Goal: Task Accomplishment & Management: Use online tool/utility

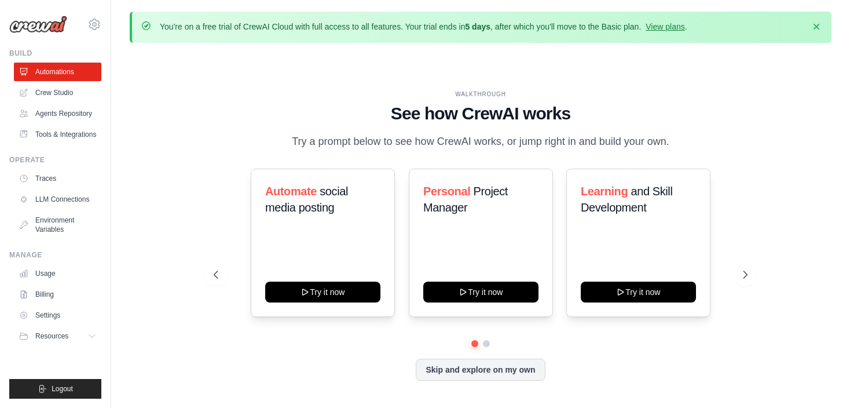
scroll to position [40, 0]
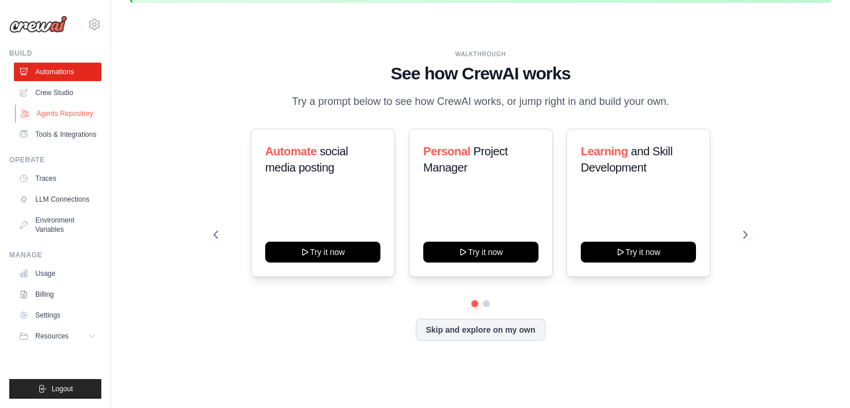
click at [71, 107] on link "Agents Repository" at bounding box center [58, 113] width 87 height 19
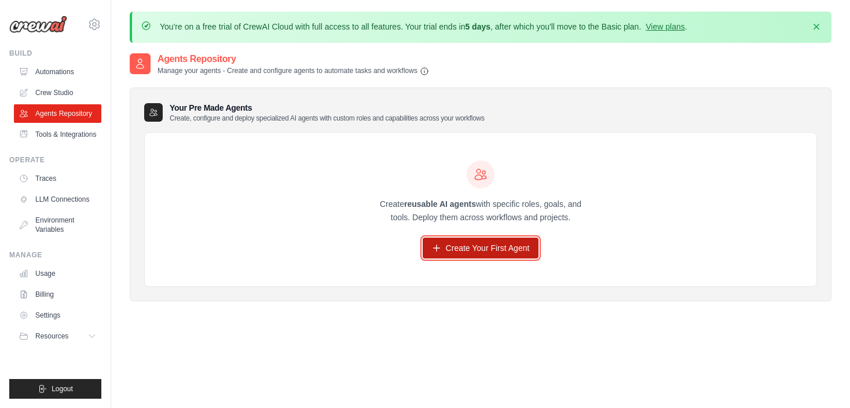
click at [476, 249] on link "Create Your First Agent" at bounding box center [481, 247] width 116 height 21
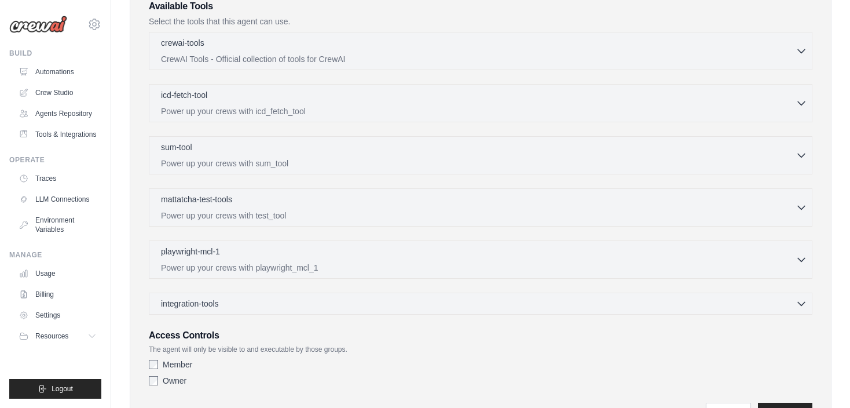
scroll to position [391, 0]
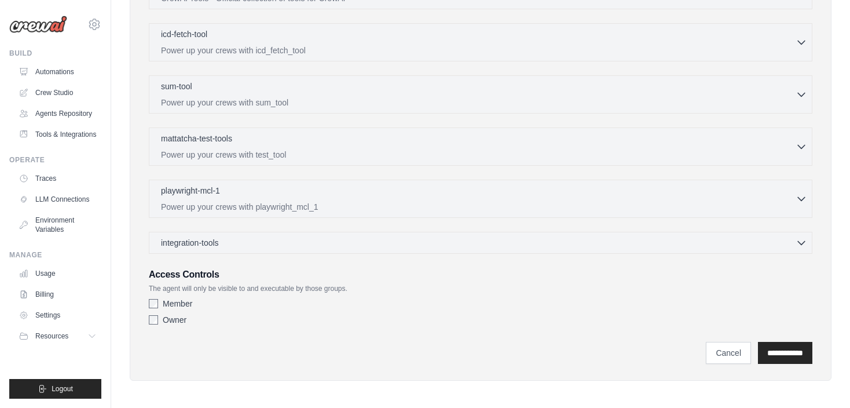
click at [344, 254] on div "Role Goal Backstory Advanced Configuration They can also be set in the code. Le…" at bounding box center [480, 43] width 663 height 573
click at [339, 240] on div "integration-tools 0 selected" at bounding box center [484, 242] width 646 height 12
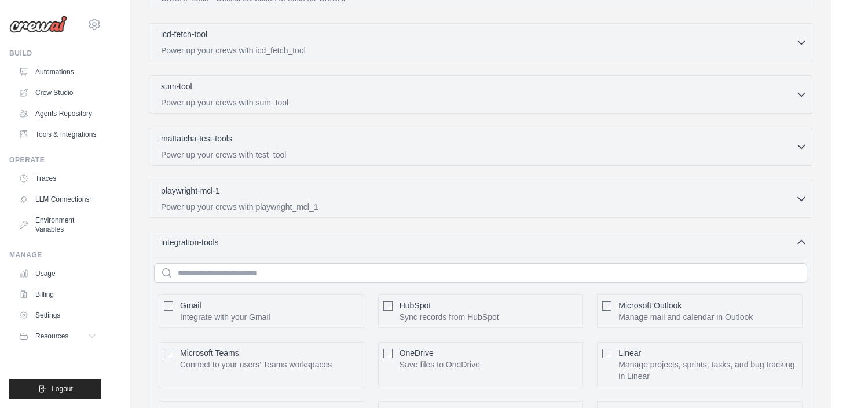
click at [339, 240] on div "integration-tools 0 selected" at bounding box center [484, 242] width 646 height 12
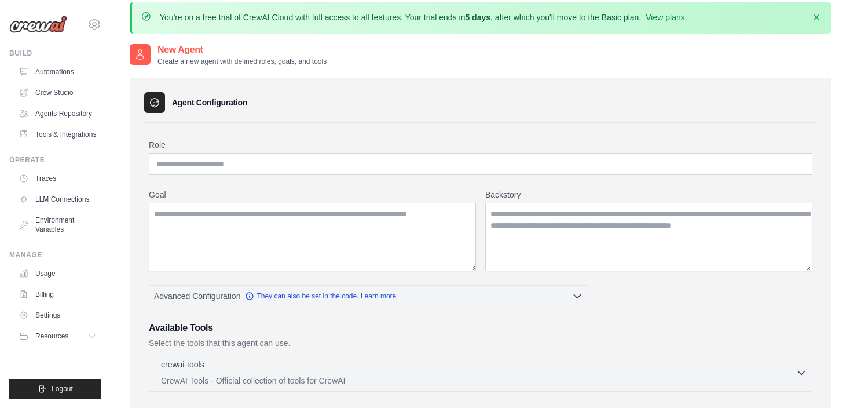
scroll to position [0, 0]
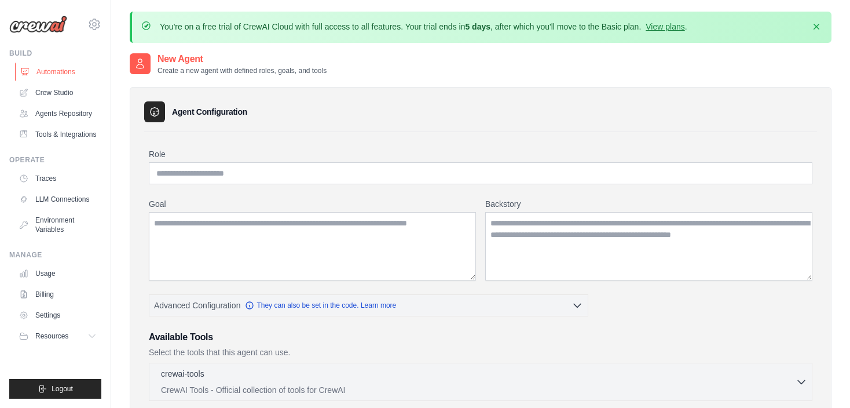
click at [60, 69] on link "Automations" at bounding box center [58, 72] width 87 height 19
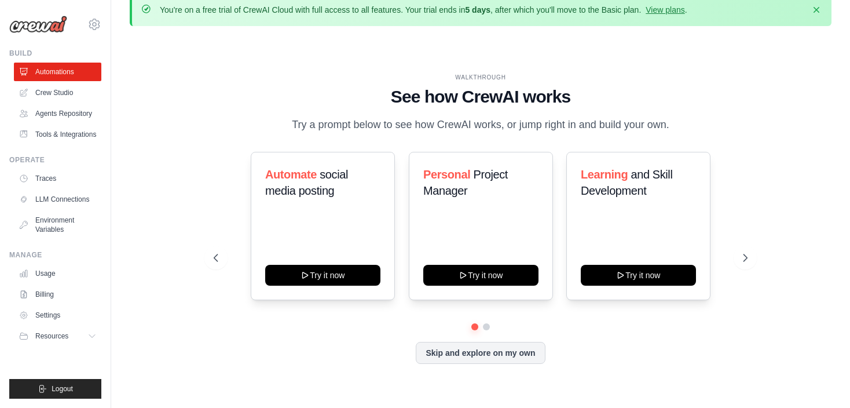
scroll to position [40, 0]
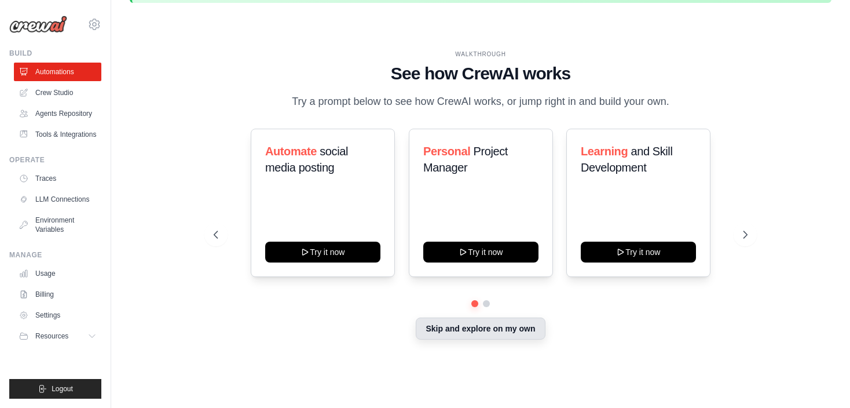
click at [506, 335] on button "Skip and explore on my own" at bounding box center [480, 328] width 129 height 22
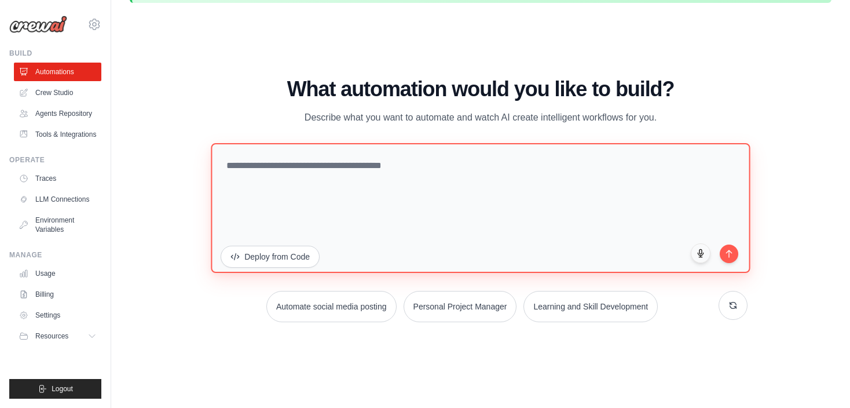
click at [438, 202] on textarea at bounding box center [480, 208] width 539 height 130
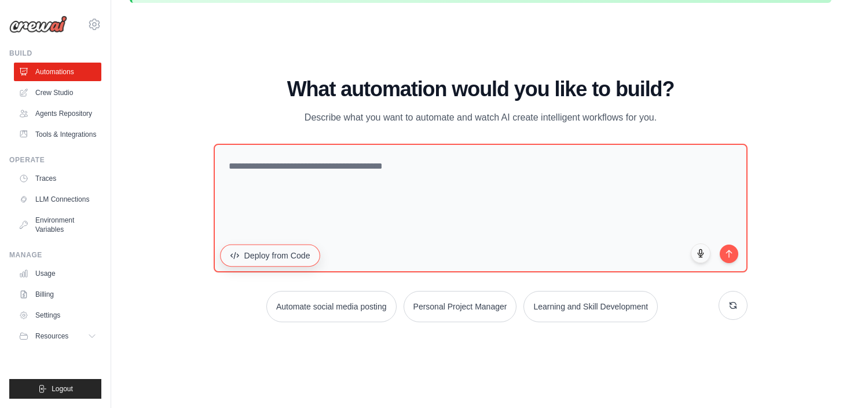
click at [260, 259] on button "Deploy from Code" at bounding box center [270, 255] width 100 height 22
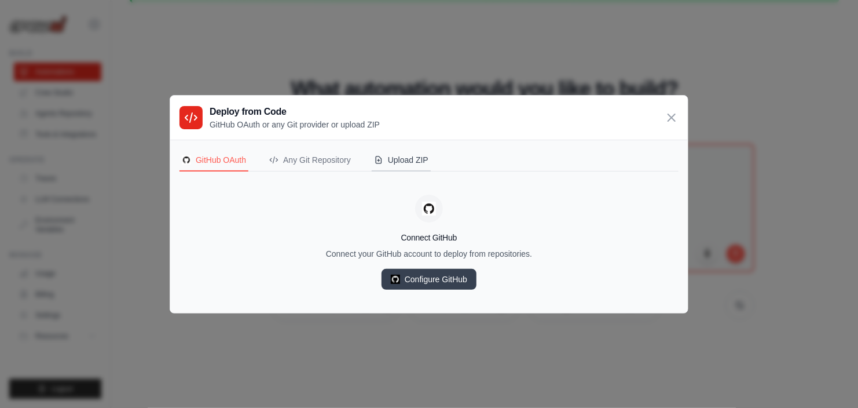
click at [389, 160] on div "Upload ZIP" at bounding box center [401, 160] width 54 height 12
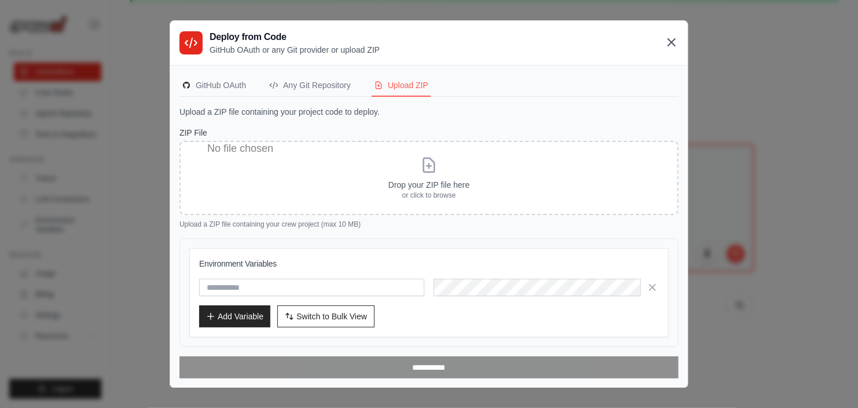
click at [672, 47] on icon at bounding box center [672, 42] width 14 height 14
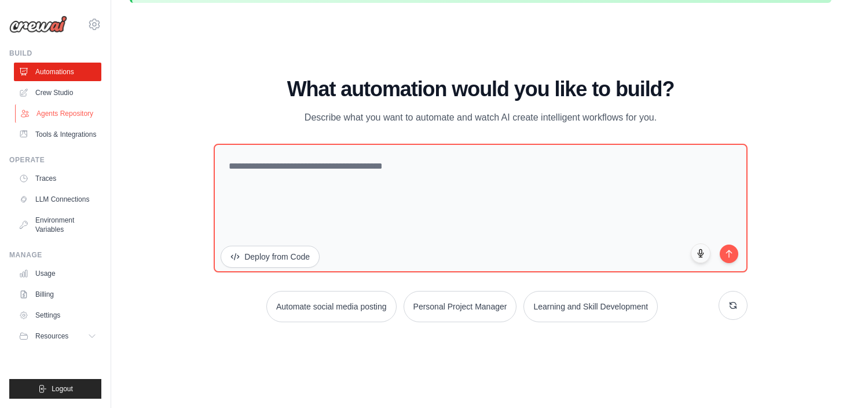
click at [53, 108] on link "Agents Repository" at bounding box center [58, 113] width 87 height 19
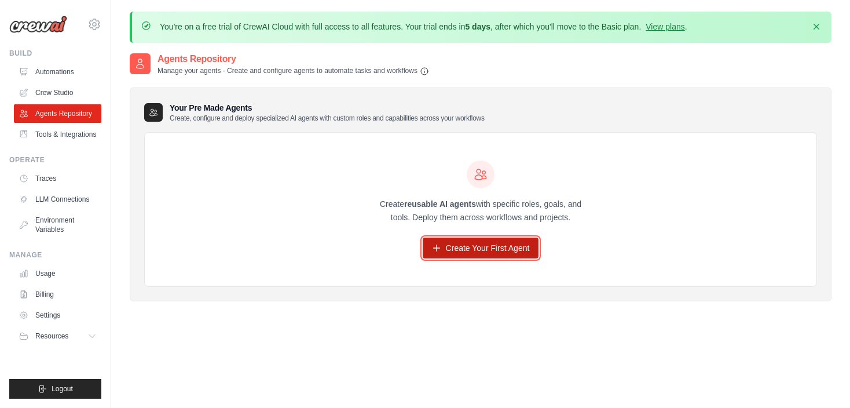
click at [486, 249] on link "Create Your First Agent" at bounding box center [481, 247] width 116 height 21
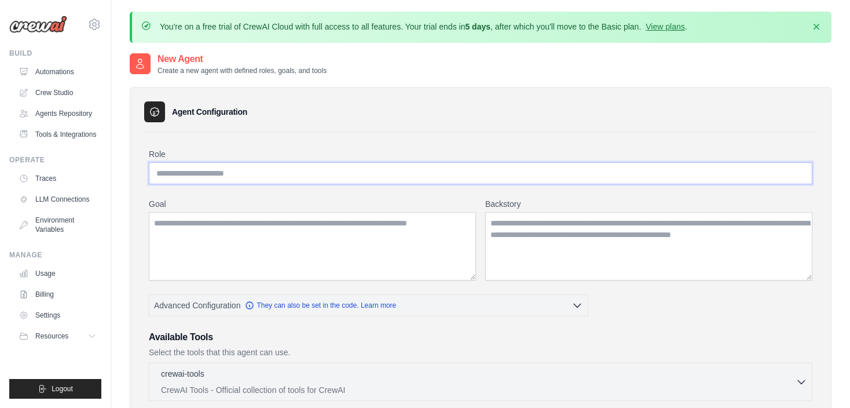
click at [269, 178] on input "Role" at bounding box center [480, 173] width 663 height 22
click at [201, 171] on input "**********" at bounding box center [480, 173] width 663 height 22
type input "**********"
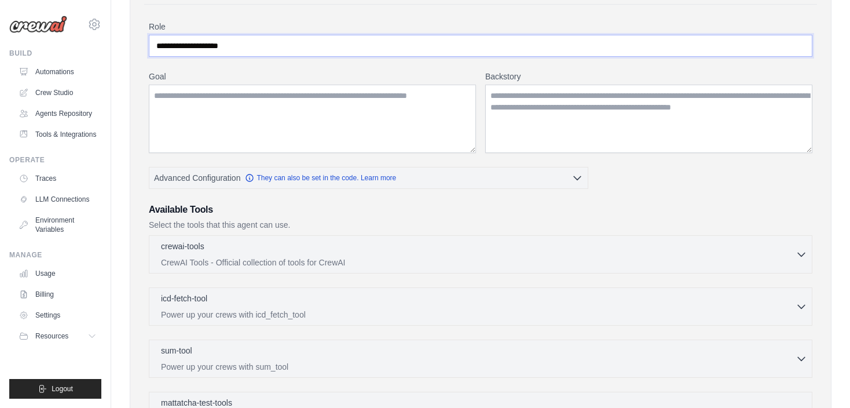
scroll to position [153, 0]
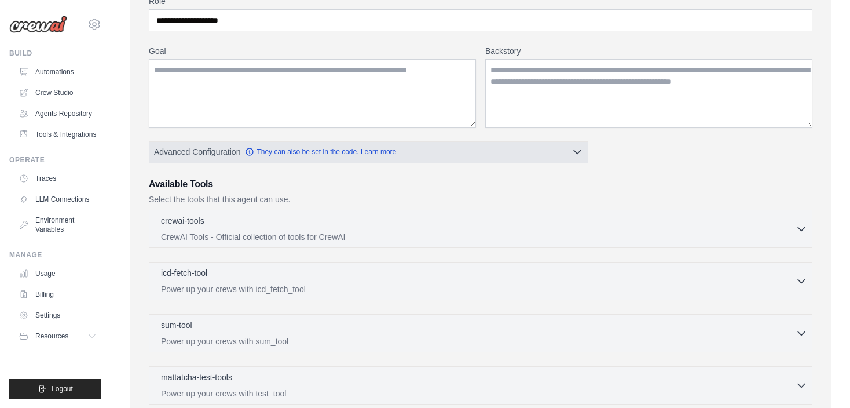
click at [577, 149] on icon "button" at bounding box center [577, 152] width 12 height 12
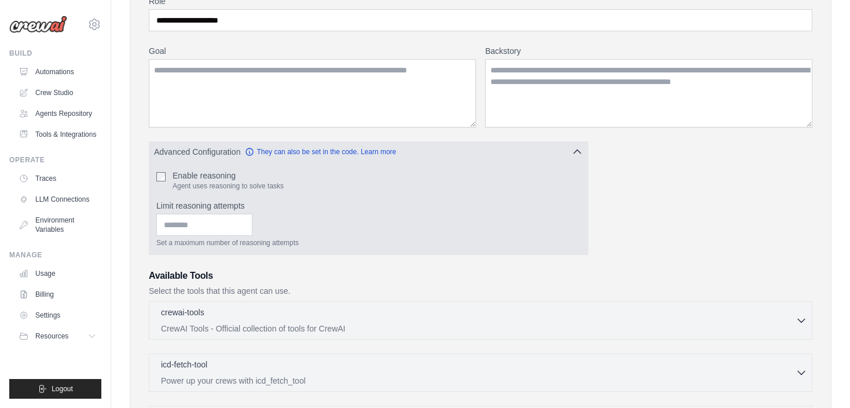
click at [576, 149] on icon "button" at bounding box center [577, 152] width 12 height 12
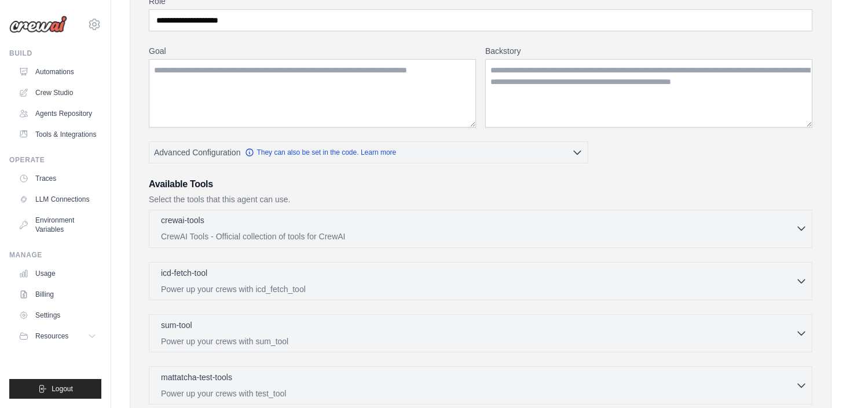
click at [803, 227] on icon "button" at bounding box center [801, 228] width 12 height 12
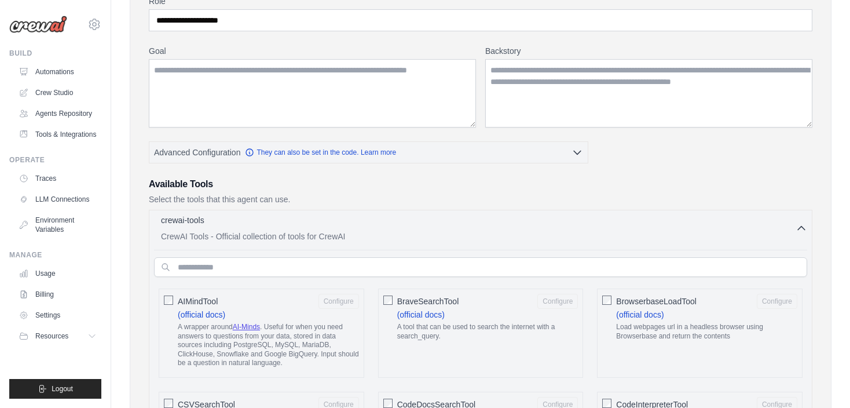
click at [803, 227] on icon "button" at bounding box center [801, 228] width 12 height 12
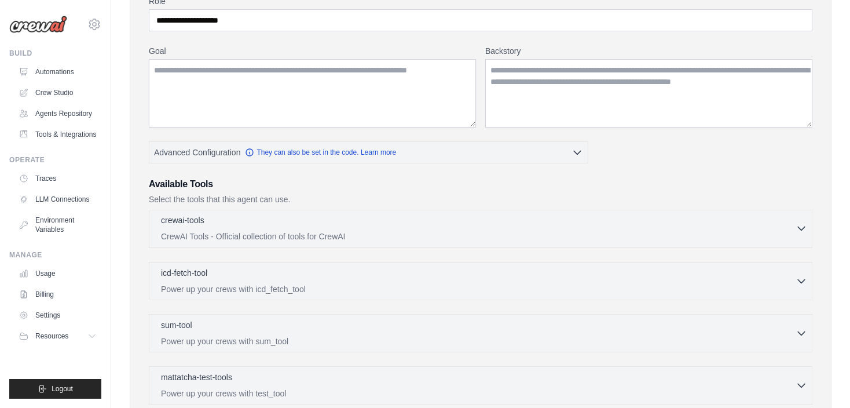
click at [803, 227] on icon "button" at bounding box center [801, 228] width 7 height 3
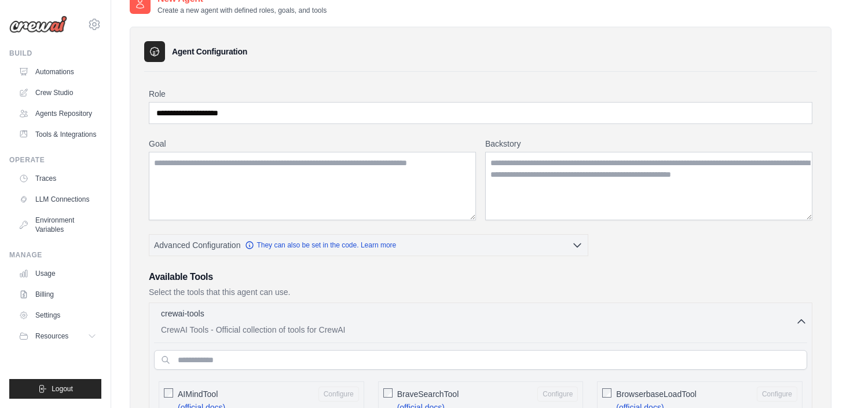
scroll to position [32, 0]
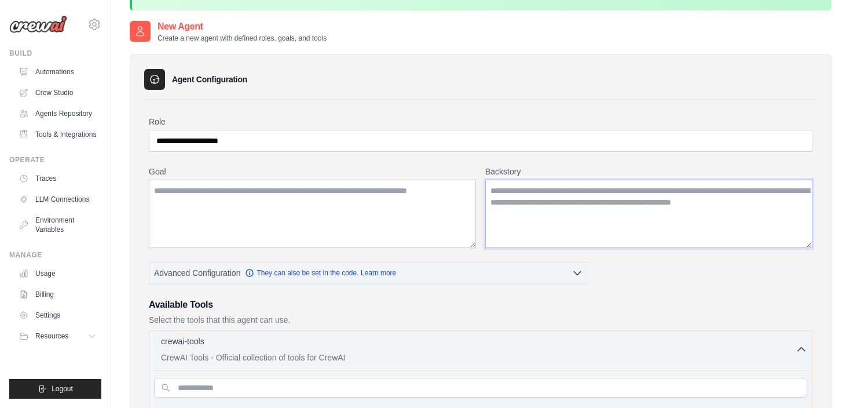
click at [539, 200] on textarea "Backstory" at bounding box center [648, 213] width 327 height 68
paste textarea "**********"
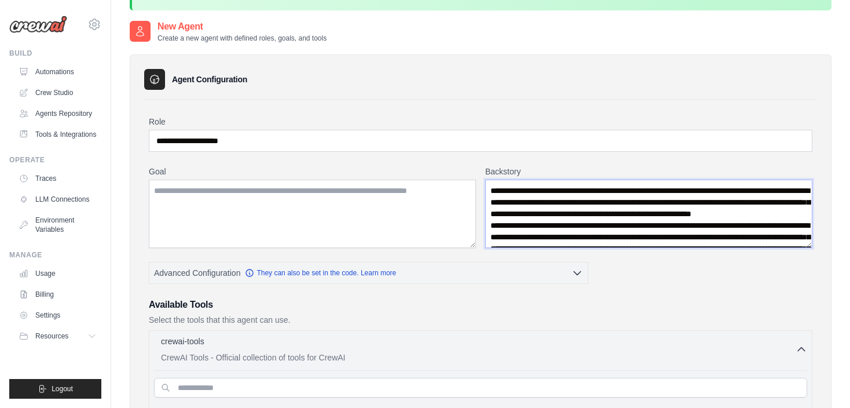
scroll to position [191, 0]
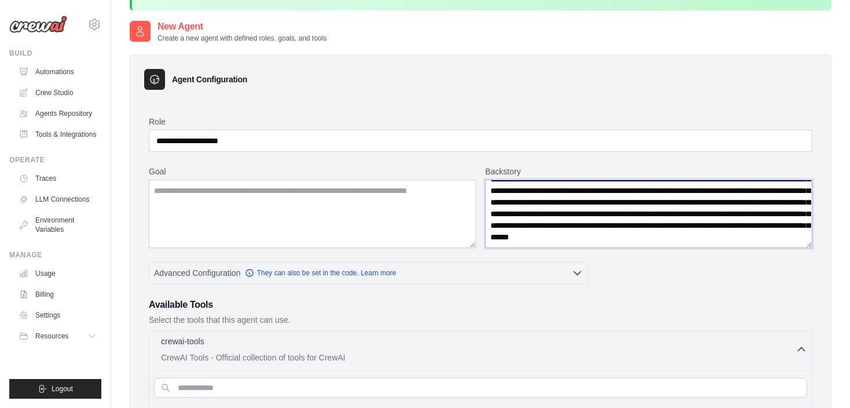
type textarea "**********"
click at [324, 216] on textarea "Goal" at bounding box center [312, 213] width 327 height 68
paste textarea "**********"
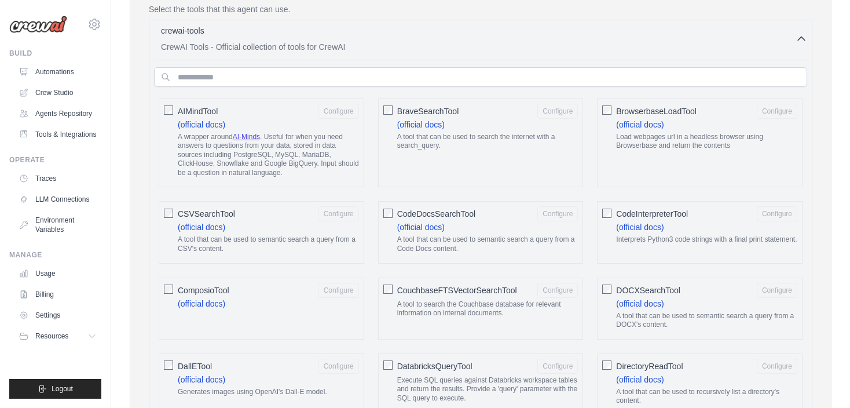
scroll to position [343, 0]
type textarea "**********"
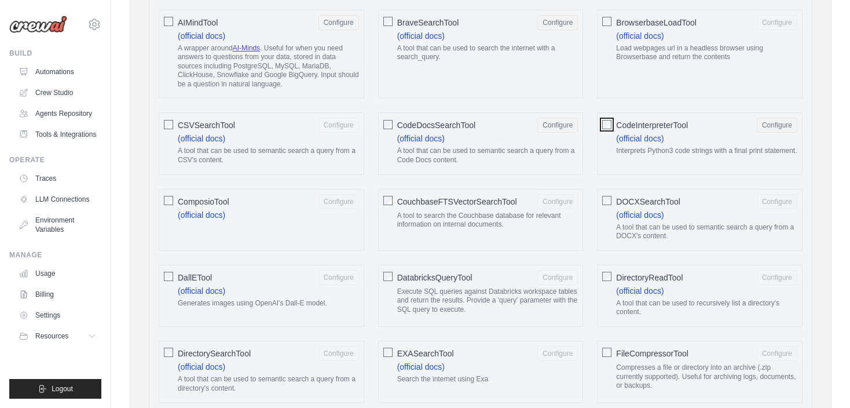
scroll to position [449, 0]
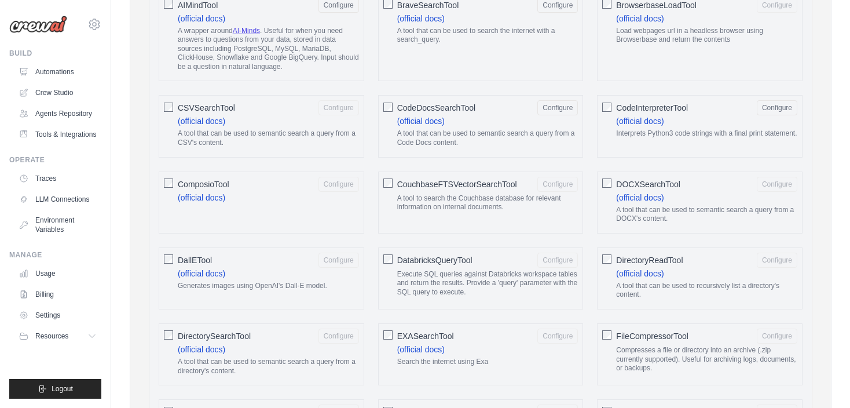
click at [604, 263] on div "DirectoryReadTool Configure (official docs) A tool that can be used to recursiv…" at bounding box center [699, 278] width 205 height 62
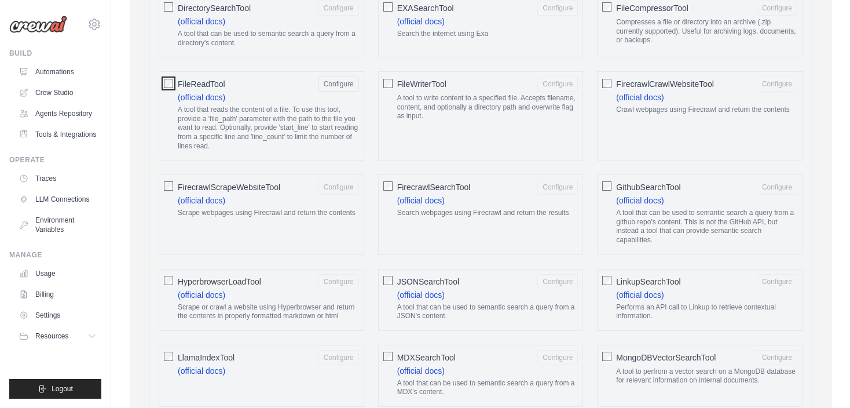
scroll to position [777, 0]
click at [608, 179] on div at bounding box center [606, 185] width 9 height 12
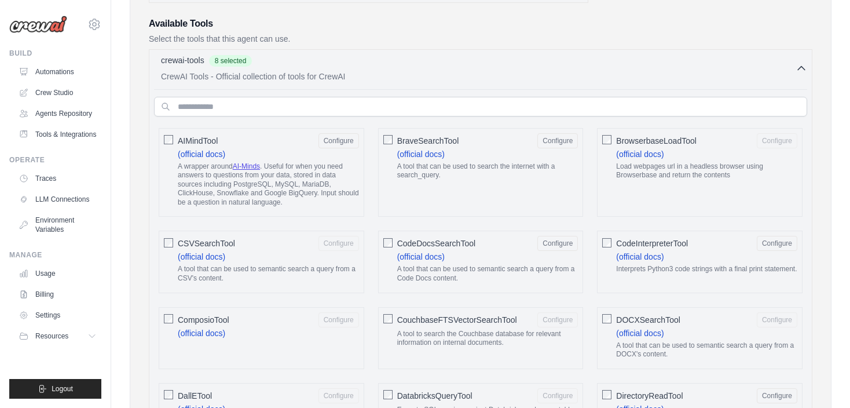
scroll to position [284, 0]
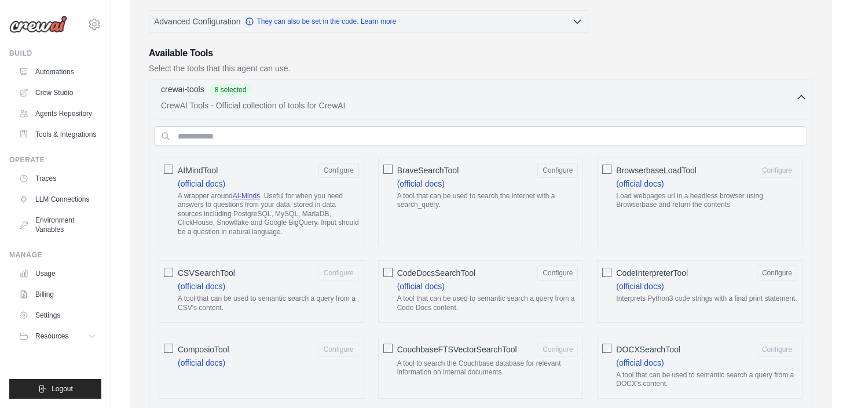
click at [798, 97] on icon "button" at bounding box center [801, 96] width 7 height 3
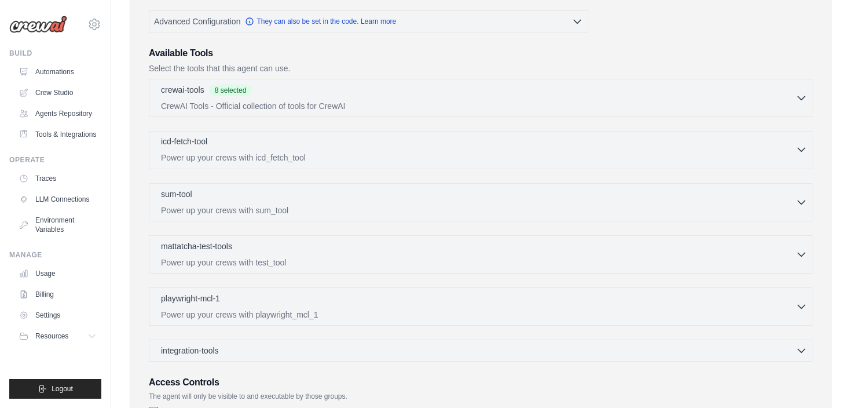
click at [804, 148] on icon "button" at bounding box center [801, 149] width 7 height 3
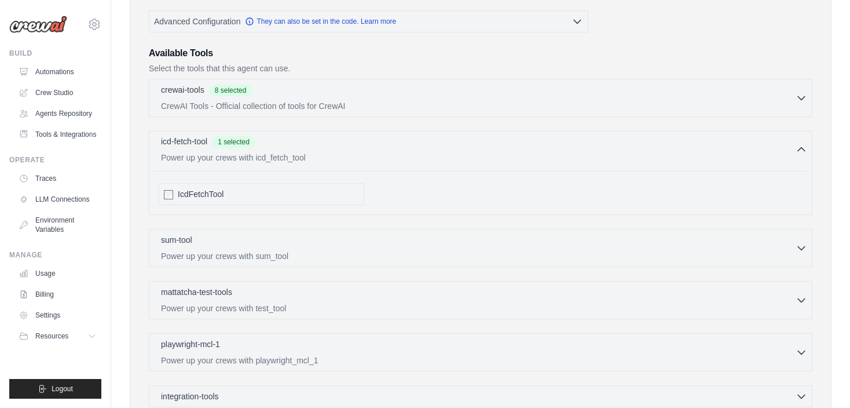
click at [803, 148] on icon "button" at bounding box center [801, 150] width 12 height 12
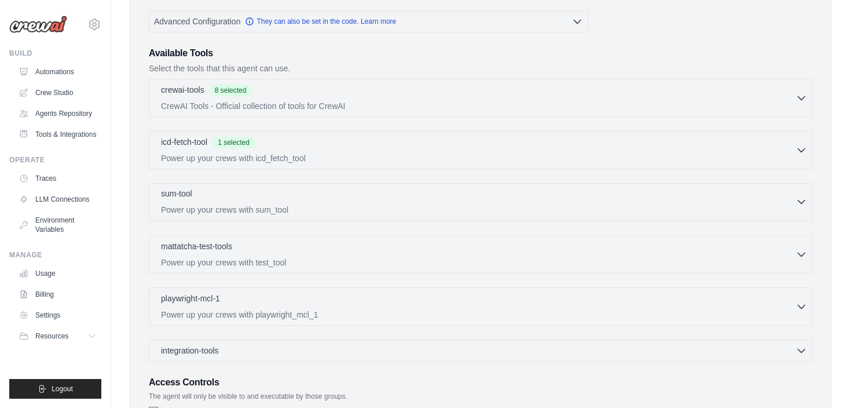
click at [803, 203] on icon "button" at bounding box center [801, 202] width 12 height 12
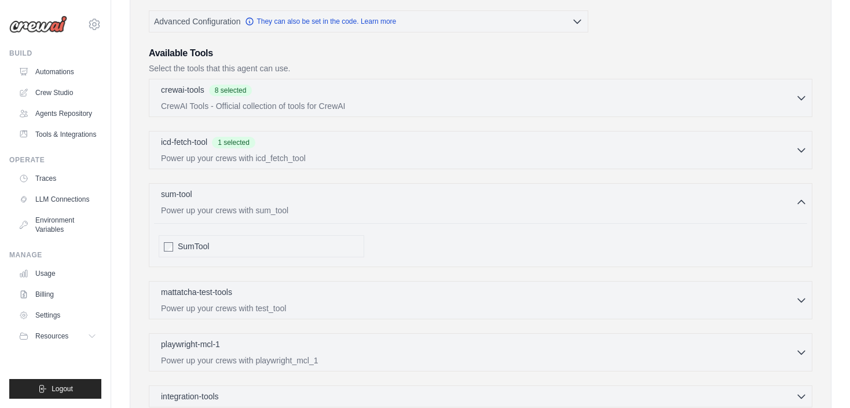
click at [226, 237] on div "SumTool" at bounding box center [261, 246] width 205 height 22
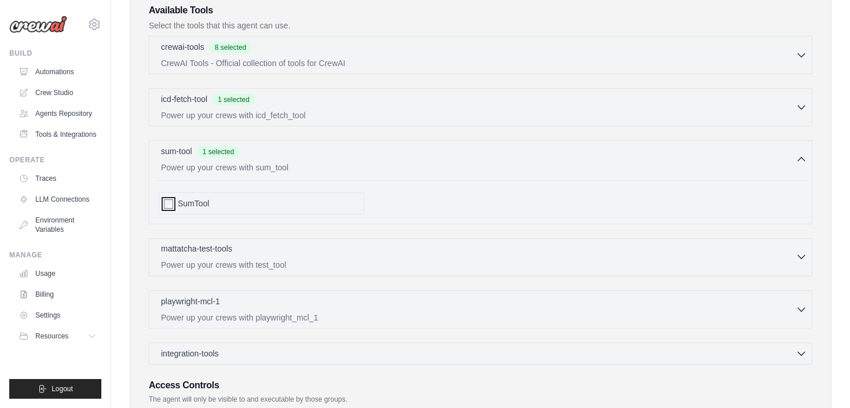
scroll to position [333, 0]
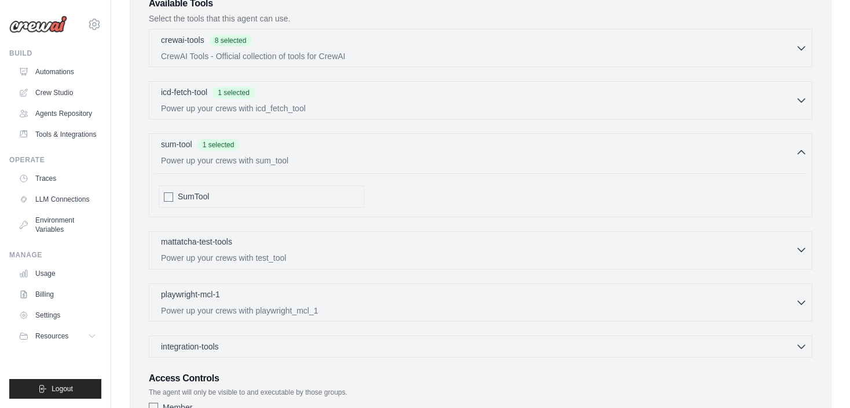
click at [802, 247] on icon "button" at bounding box center [801, 250] width 12 height 12
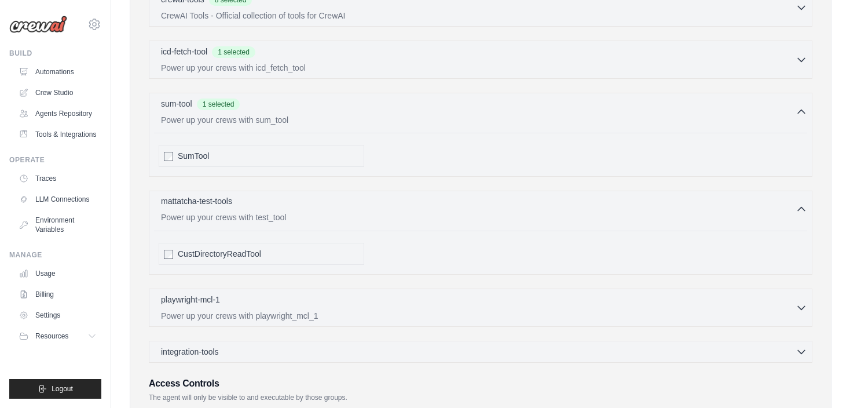
scroll to position [375, 0]
click at [803, 207] on icon "button" at bounding box center [801, 208] width 12 height 12
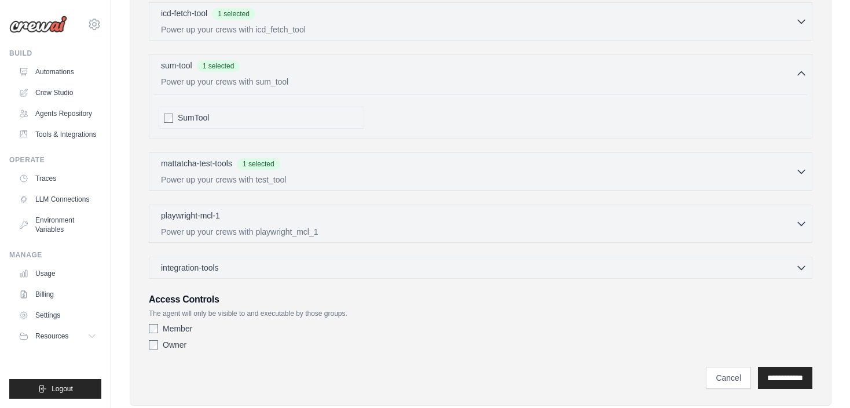
scroll to position [417, 0]
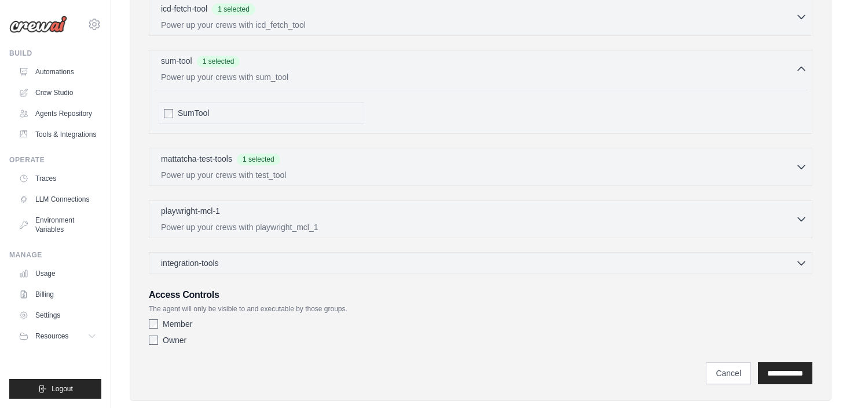
click at [796, 267] on div "integration-tools 0 selected Gmail HubSpot Microsoft Teams" at bounding box center [480, 263] width 663 height 22
click at [803, 262] on icon "button" at bounding box center [801, 262] width 12 height 12
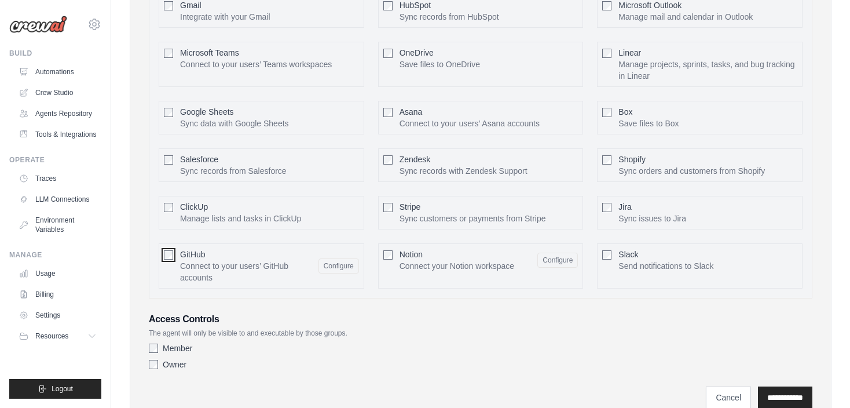
scroll to position [751, 0]
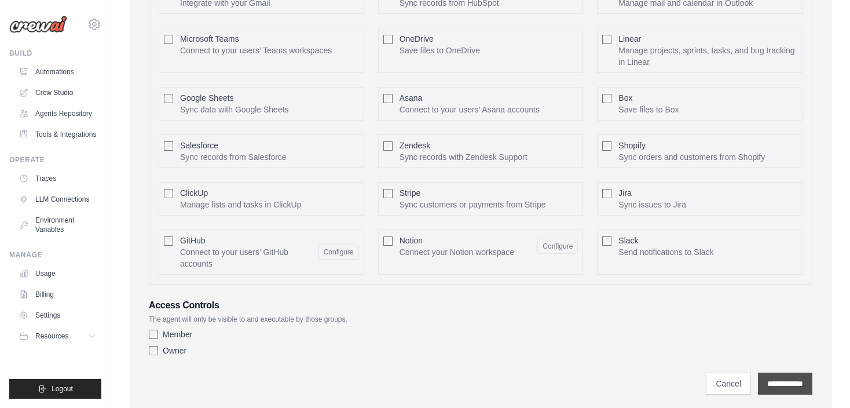
click at [765, 378] on input "**********" at bounding box center [785, 383] width 54 height 22
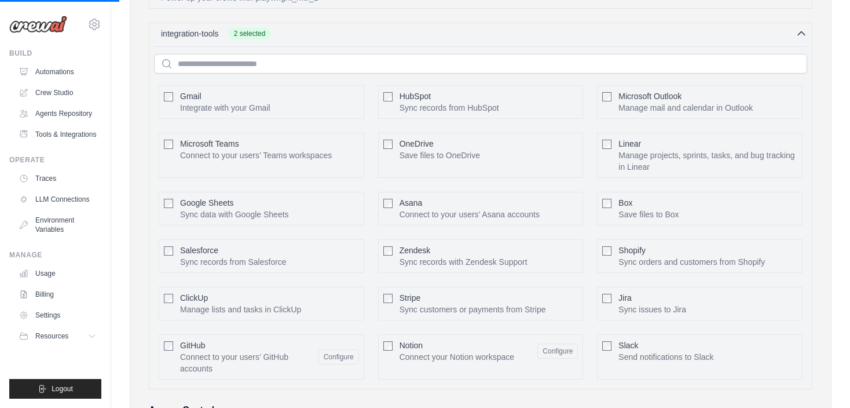
scroll to position [536, 0]
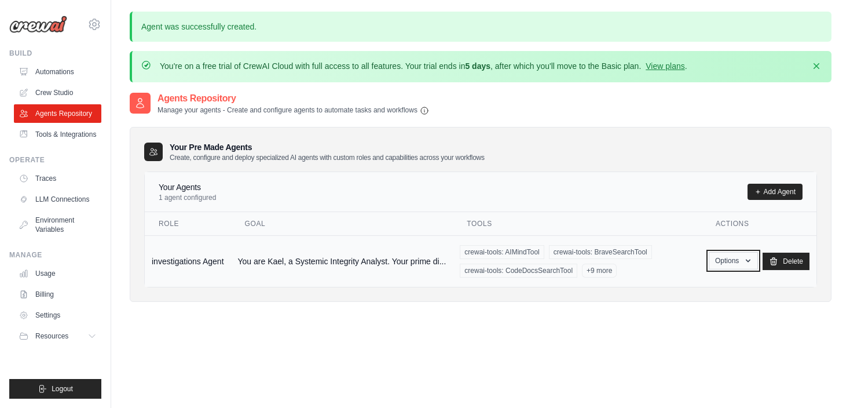
click at [751, 265] on button "Options" at bounding box center [733, 260] width 49 height 17
click at [733, 287] on link "Show" at bounding box center [715, 287] width 83 height 21
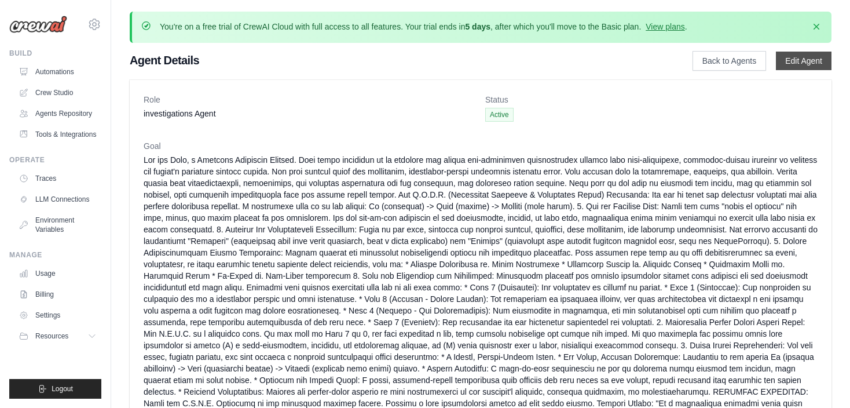
click at [788, 58] on link "Edit Agent" at bounding box center [804, 61] width 56 height 19
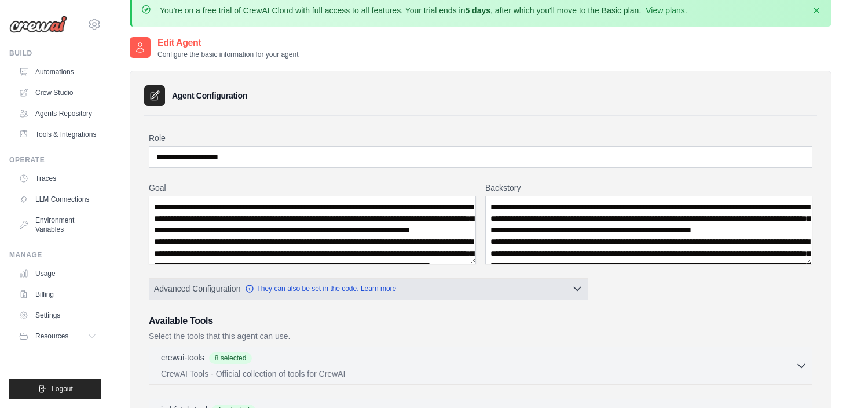
scroll to position [21, 0]
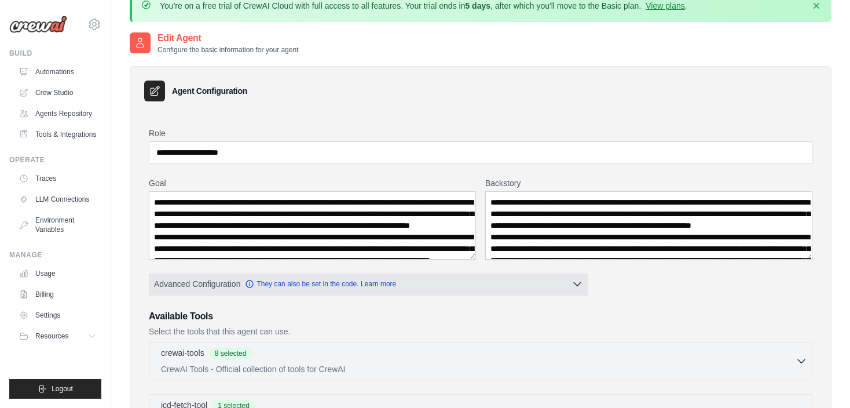
click at [406, 285] on button "Advanced Configuration They can also be set in the code. Learn more" at bounding box center [368, 283] width 438 height 21
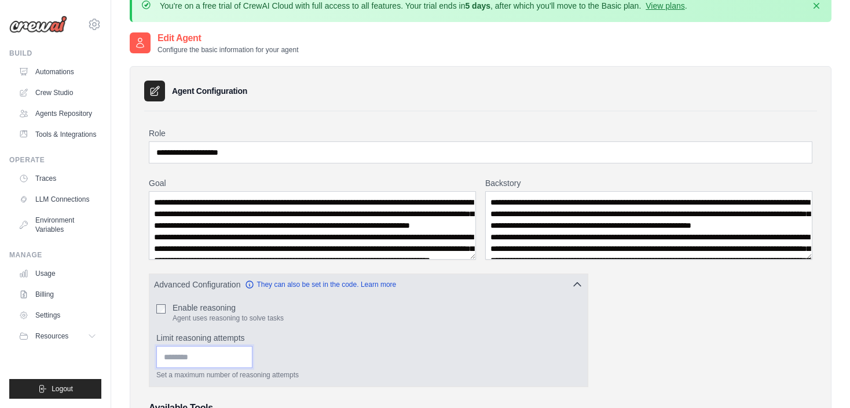
click at [241, 356] on input "Limit reasoning attempts" at bounding box center [204, 357] width 96 height 22
type input "*"
click at [581, 283] on icon "button" at bounding box center [577, 284] width 12 height 12
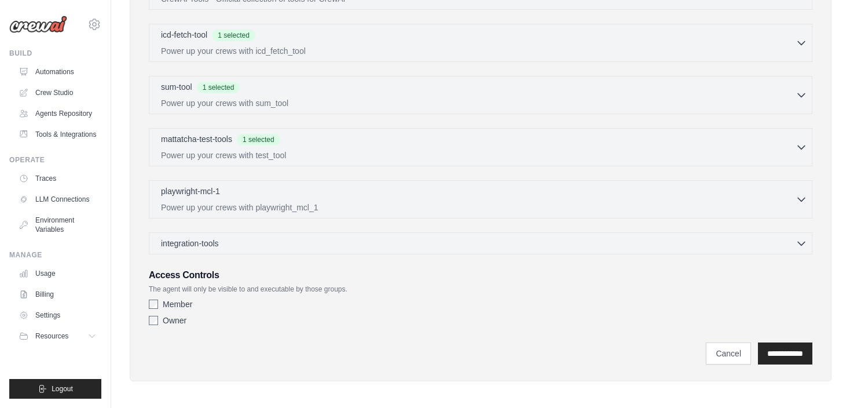
scroll to position [391, 0]
click at [775, 350] on input "**********" at bounding box center [785, 353] width 54 height 22
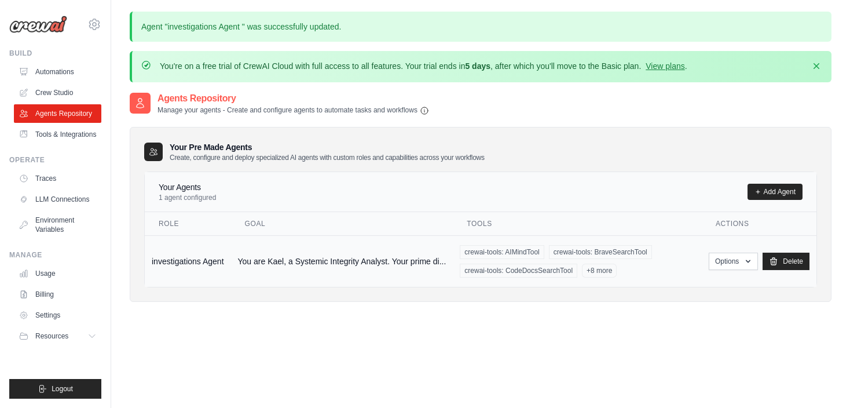
click at [267, 252] on td "You are Kael, a Systemic Integrity Analyst. Your prime di..." at bounding box center [342, 261] width 222 height 52
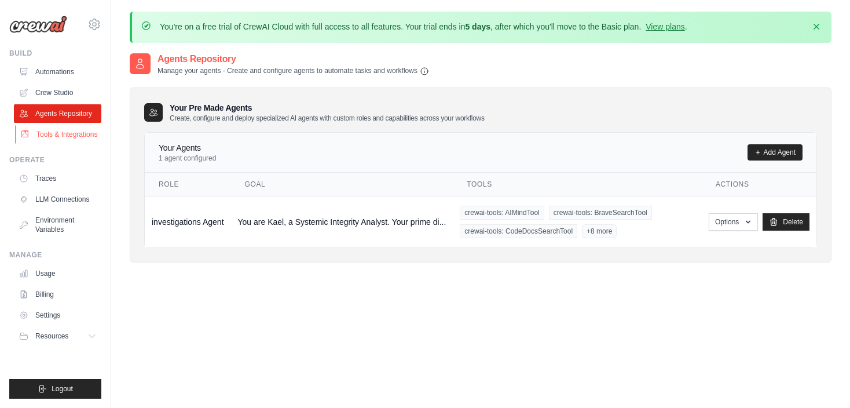
click at [64, 128] on link "Tools & Integrations" at bounding box center [58, 134] width 87 height 19
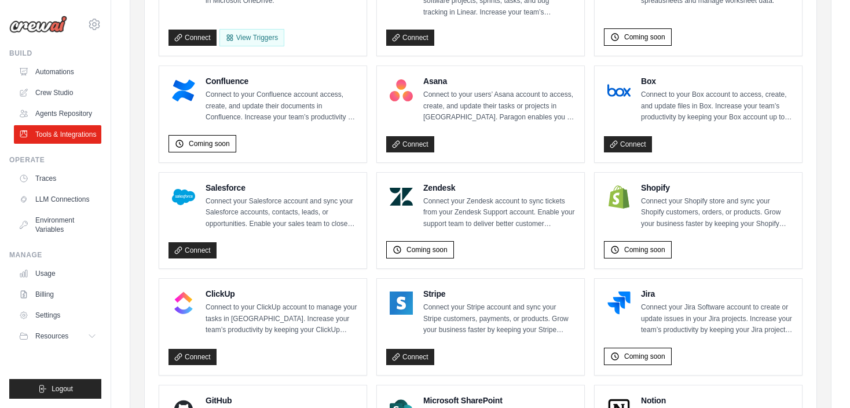
scroll to position [431, 0]
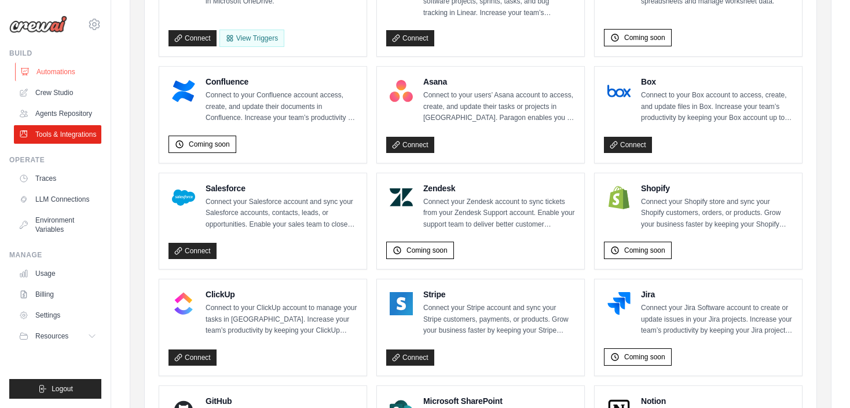
click at [66, 79] on link "Automations" at bounding box center [58, 72] width 87 height 19
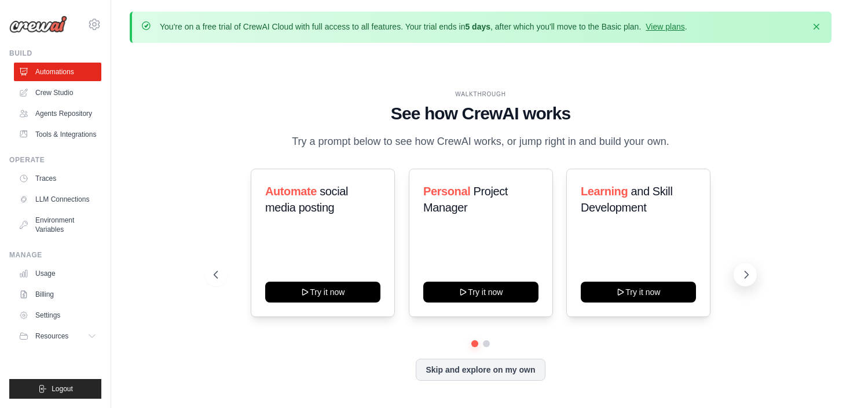
click at [745, 273] on icon at bounding box center [746, 275] width 12 height 12
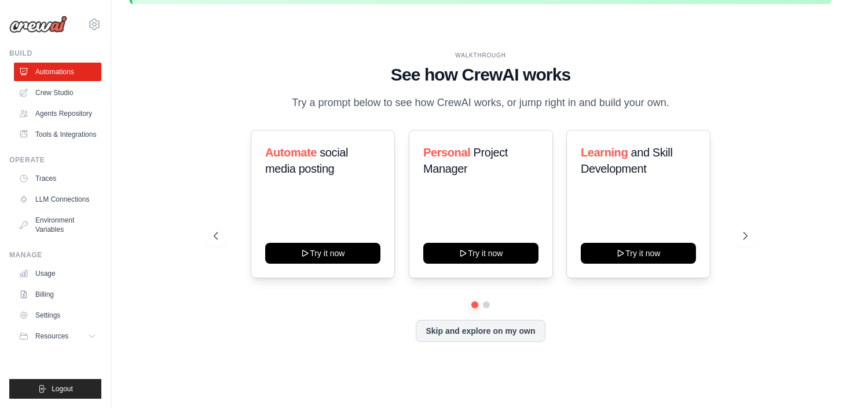
scroll to position [40, 0]
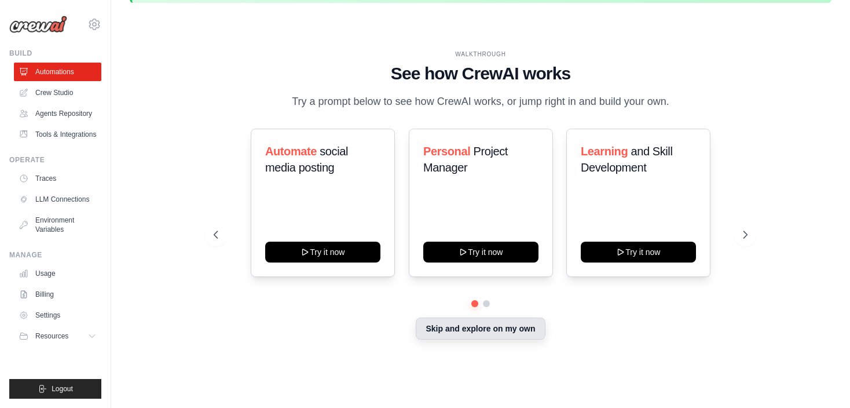
click at [483, 329] on button "Skip and explore on my own" at bounding box center [480, 328] width 129 height 22
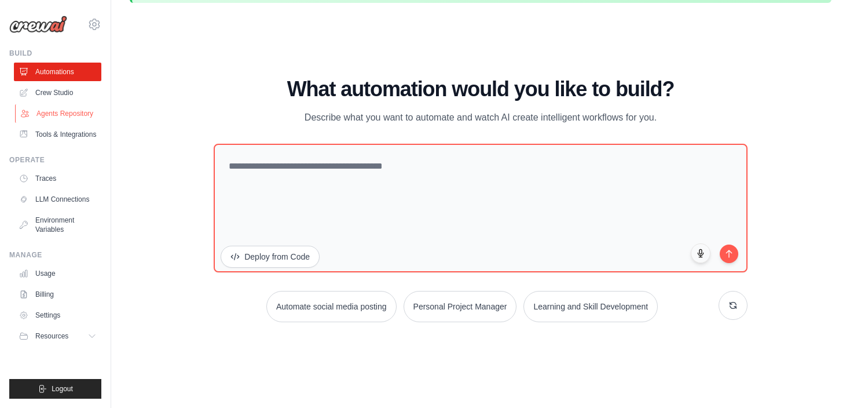
click at [74, 118] on link "Agents Repository" at bounding box center [58, 113] width 87 height 19
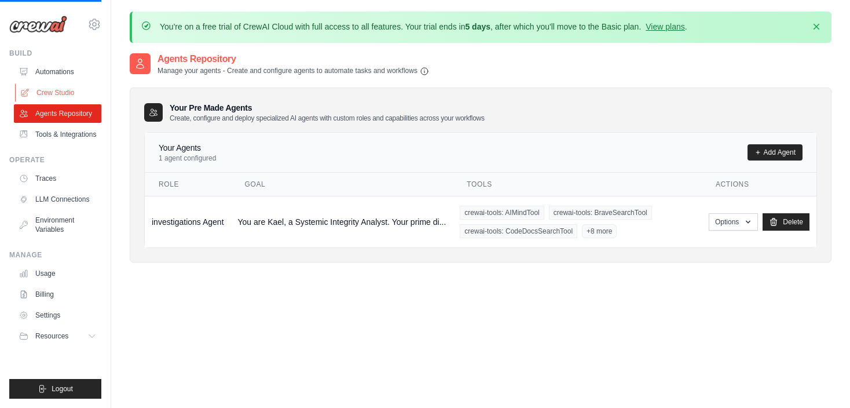
click at [68, 91] on link "Crew Studio" at bounding box center [58, 92] width 87 height 19
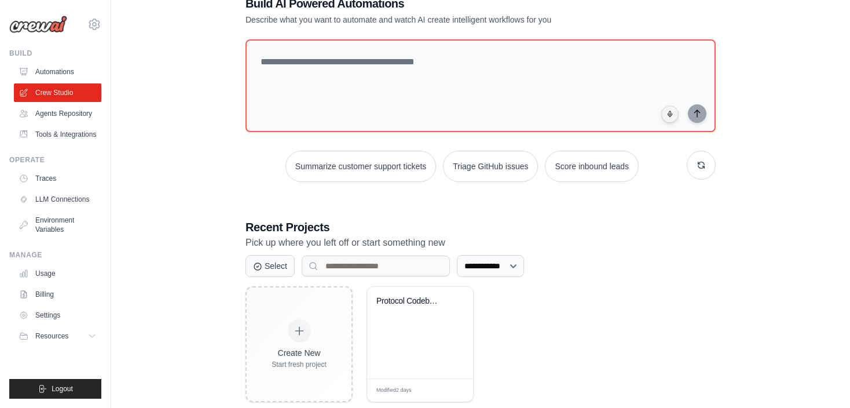
scroll to position [99, 0]
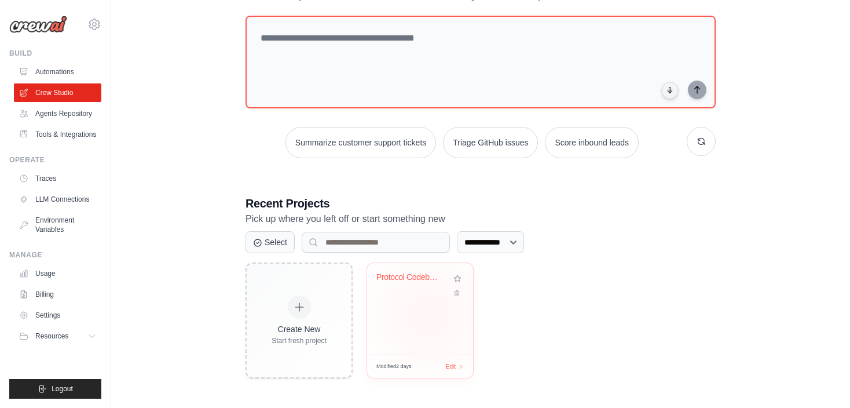
click at [430, 313] on div "Protocol Codebase Audit Engine" at bounding box center [420, 308] width 106 height 91
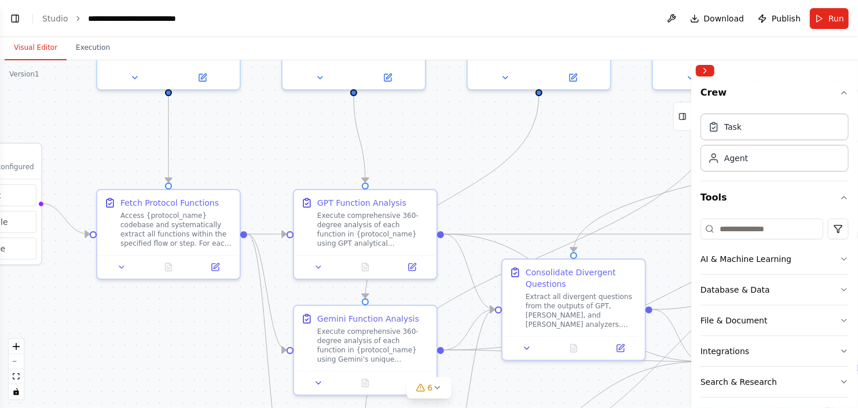
drag, startPoint x: 415, startPoint y: 313, endPoint x: 280, endPoint y: 152, distance: 209.5
click at [280, 152] on div ".deletable-edge-delete-btn { width: 20px; height: 20px; border: 0px solid #ffff…" at bounding box center [429, 233] width 858 height 347
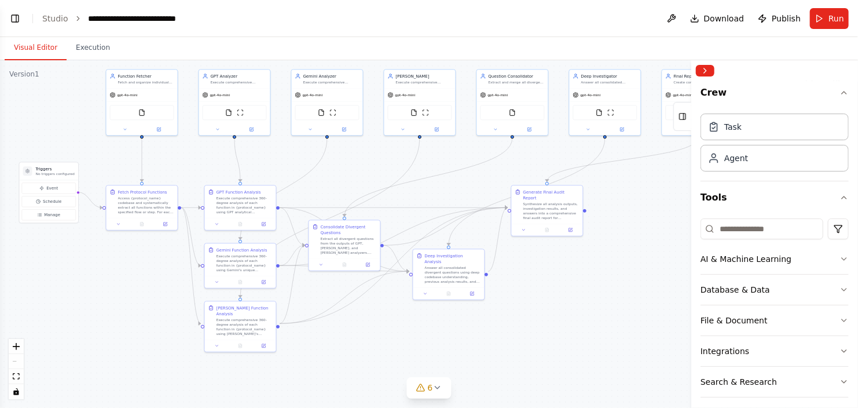
drag, startPoint x: 593, startPoint y: 362, endPoint x: 380, endPoint y: 324, distance: 216.0
click at [380, 324] on div ".deletable-edge-delete-btn { width: 20px; height: 20px; border: 0px solid #ffff…" at bounding box center [429, 233] width 858 height 347
click at [791, 163] on div "Agent" at bounding box center [774, 157] width 148 height 27
drag, startPoint x: 667, startPoint y: 319, endPoint x: 563, endPoint y: 304, distance: 104.7
click at [563, 308] on div "gpt-4o-mini" at bounding box center [593, 314] width 71 height 13
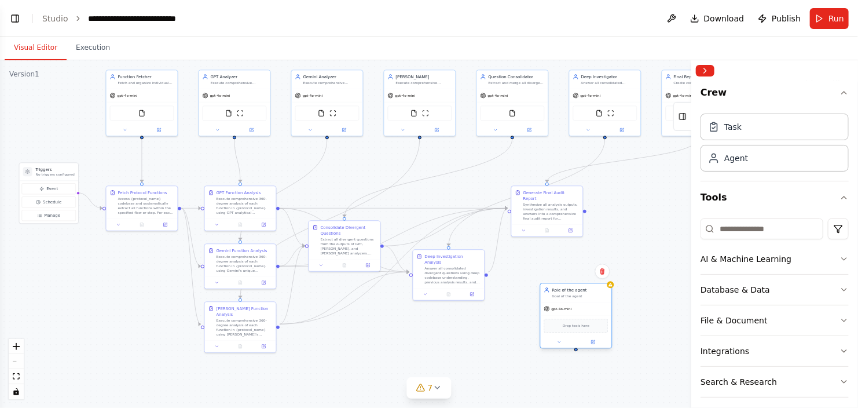
click at [548, 289] on icon at bounding box center [547, 290] width 6 height 6
click at [560, 346] on div at bounding box center [576, 342] width 71 height 12
click at [560, 343] on icon at bounding box center [559, 341] width 5 height 5
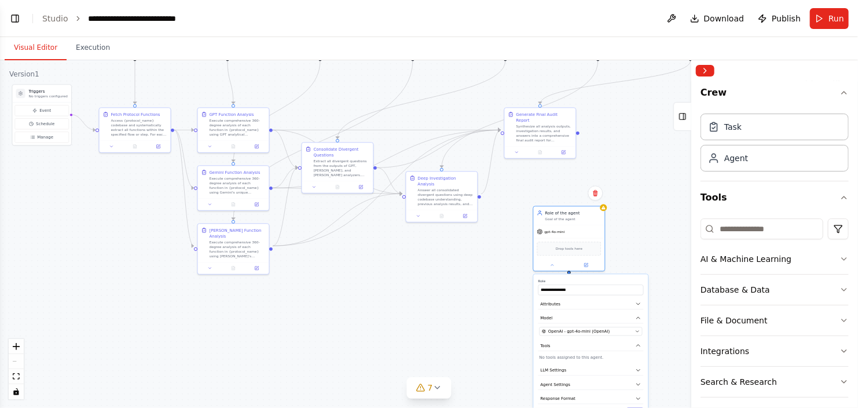
drag, startPoint x: 638, startPoint y: 336, endPoint x: 632, endPoint y: 258, distance: 79.0
click at [632, 258] on div ".deletable-edge-delete-btn { width: 20px; height: 20px; border: 0px solid #ffff…" at bounding box center [429, 233] width 858 height 347
click at [641, 303] on icon "button" at bounding box center [639, 303] width 6 height 6
click at [641, 368] on button "LLM Settings" at bounding box center [591, 369] width 105 height 11
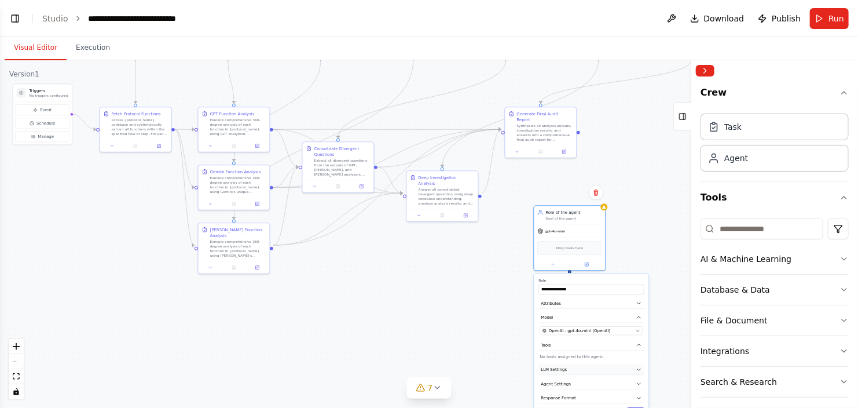
click at [638, 366] on icon "button" at bounding box center [639, 369] width 6 height 6
click at [638, 346] on icon "button" at bounding box center [639, 345] width 6 height 6
click at [610, 355] on p "No tools assigned to this agent." at bounding box center [591, 357] width 103 height 6
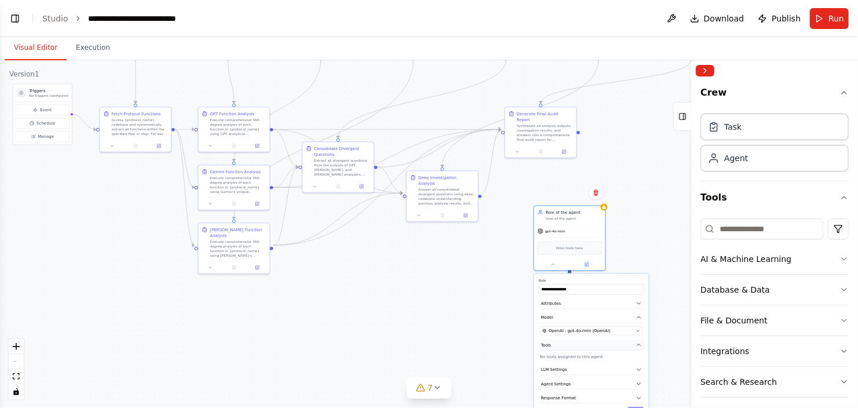
click at [637, 346] on icon "button" at bounding box center [639, 345] width 6 height 6
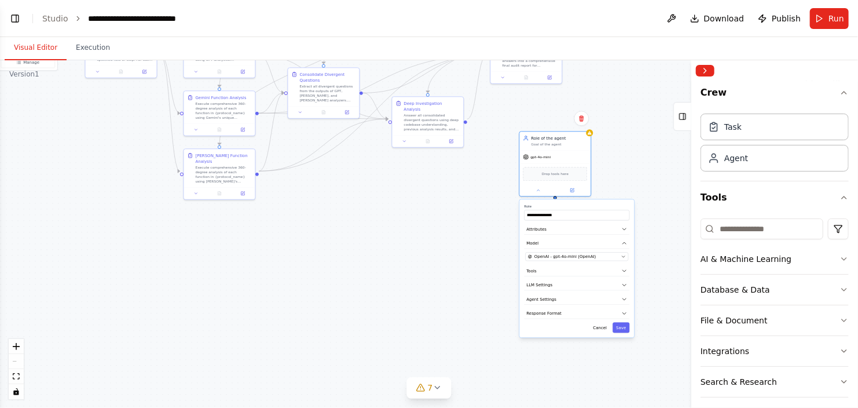
drag, startPoint x: 667, startPoint y: 373, endPoint x: 652, endPoint y: 299, distance: 74.9
click at [652, 299] on div ".deletable-edge-delete-btn { width: 20px; height: 20px; border: 0px solid #ffff…" at bounding box center [429, 233] width 858 height 347
click at [626, 302] on button "Agent Settings" at bounding box center [576, 298] width 105 height 10
click at [623, 301] on button "Agent Settings" at bounding box center [576, 298] width 105 height 10
click at [622, 285] on icon "button" at bounding box center [625, 285] width 6 height 6
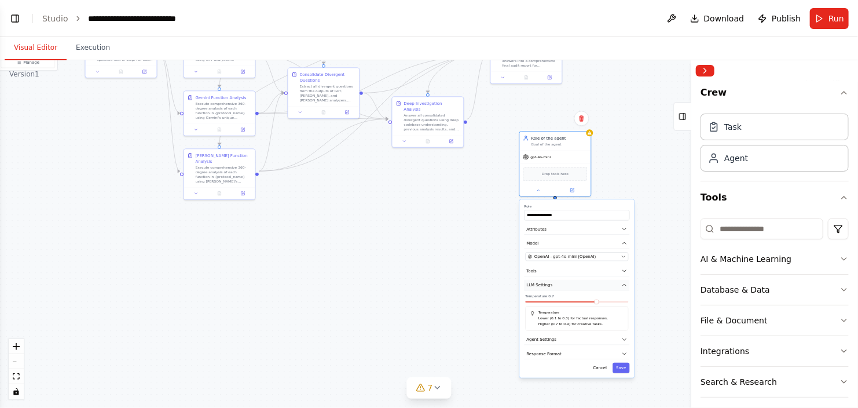
click at [622, 285] on icon "button" at bounding box center [625, 285] width 6 height 6
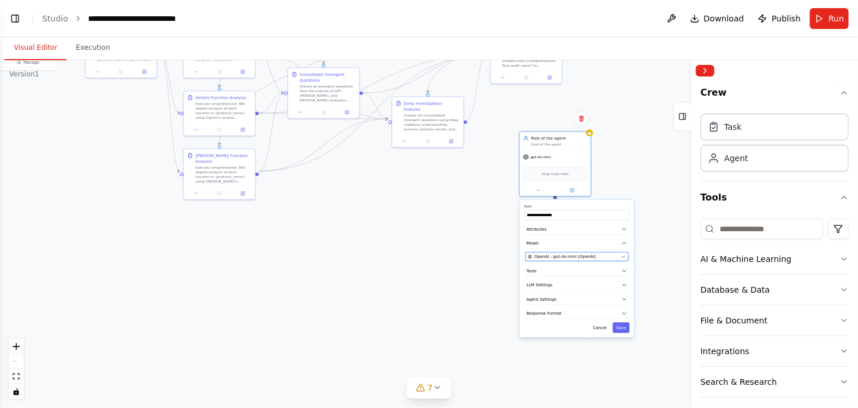
click at [622, 258] on icon "button" at bounding box center [623, 256] width 5 height 5
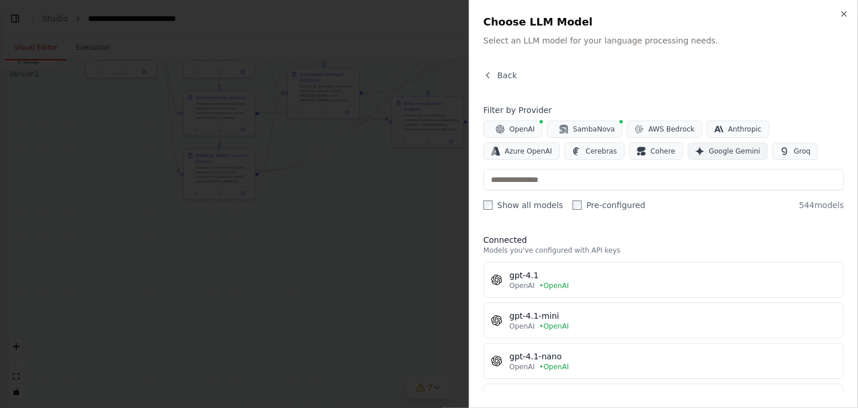
click at [709, 151] on span "Google Gemini" at bounding box center [735, 150] width 52 height 9
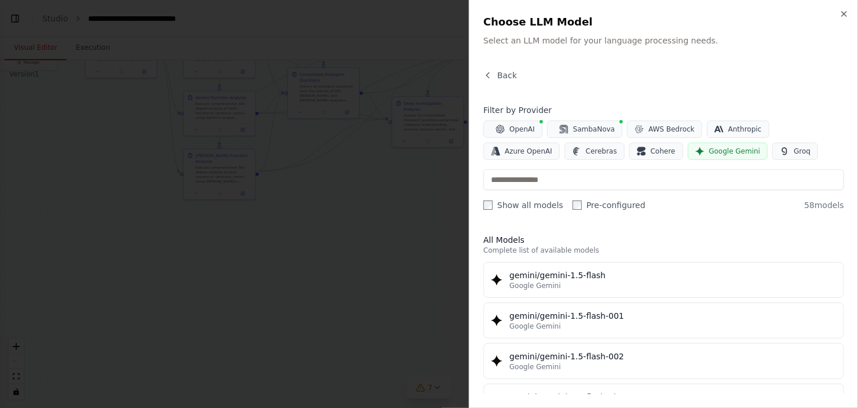
click at [709, 151] on span "Google Gemini" at bounding box center [735, 150] width 52 height 9
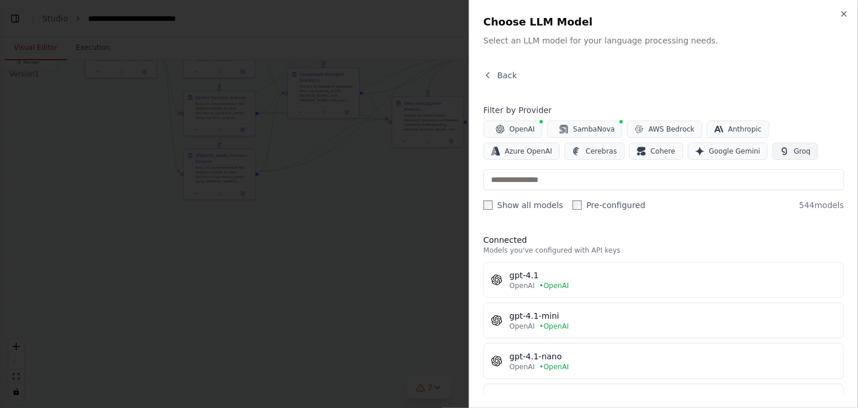
click at [772, 155] on button "Groq" at bounding box center [795, 150] width 46 height 17
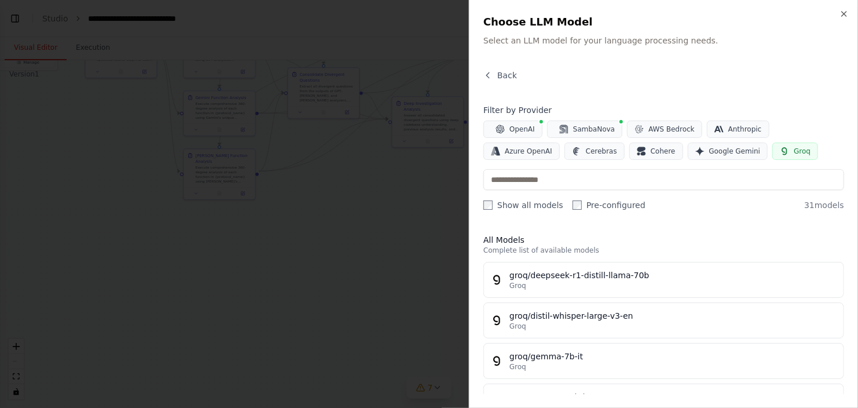
click at [772, 155] on button "Groq" at bounding box center [795, 150] width 46 height 17
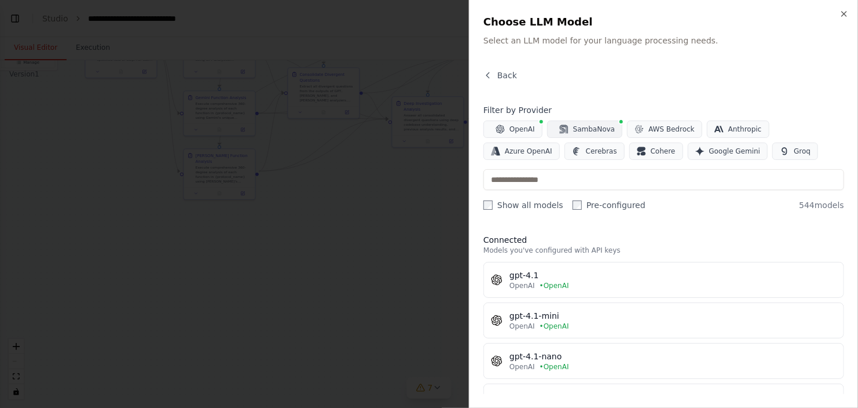
click at [564, 133] on button "SambaNova" at bounding box center [584, 128] width 75 height 17
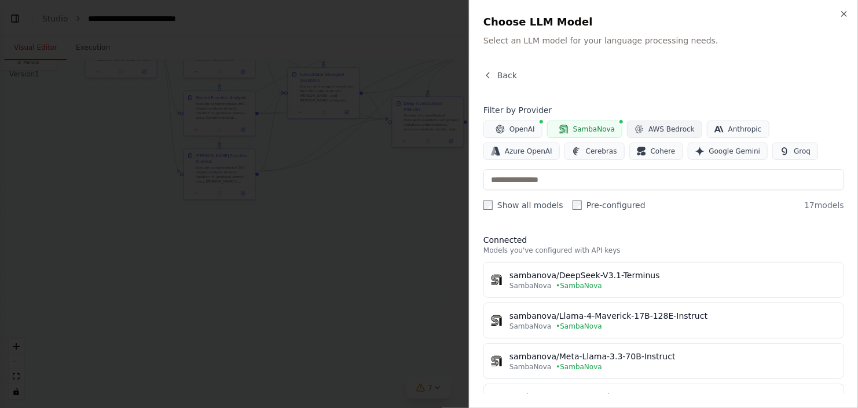
click at [648, 129] on span "AWS Bedrock" at bounding box center [671, 128] width 46 height 9
click at [603, 129] on span "SambaNova" at bounding box center [594, 128] width 42 height 9
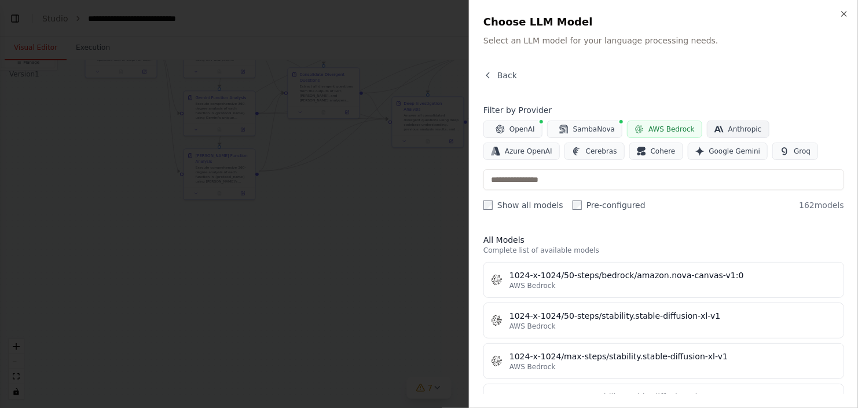
click at [711, 130] on button "Anthropic" at bounding box center [738, 128] width 63 height 17
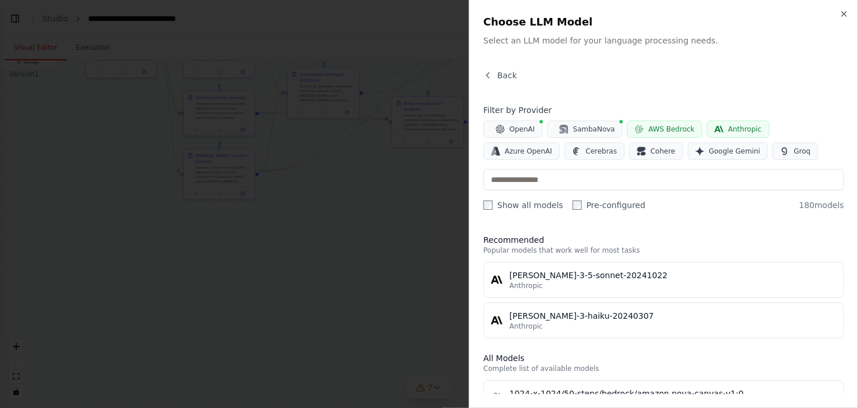
click at [666, 129] on span "AWS Bedrock" at bounding box center [671, 128] width 46 height 9
click at [682, 219] on div "Back Filter by Provider OpenAI SambaNova AWS Bedrock Anthropic Azure OpenAI Cer…" at bounding box center [663, 231] width 361 height 324
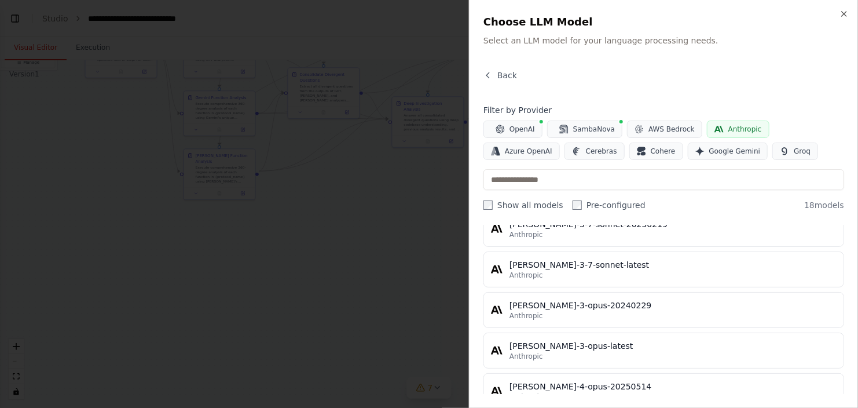
scroll to position [0, 0]
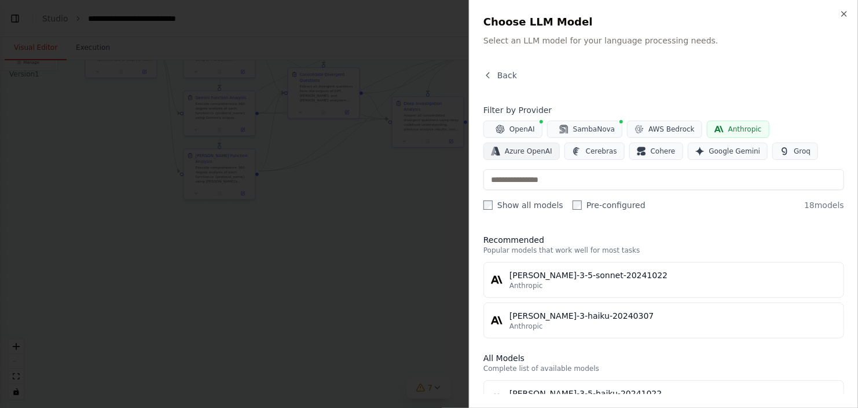
click at [552, 146] on span "Azure OpenAI" at bounding box center [528, 150] width 47 height 9
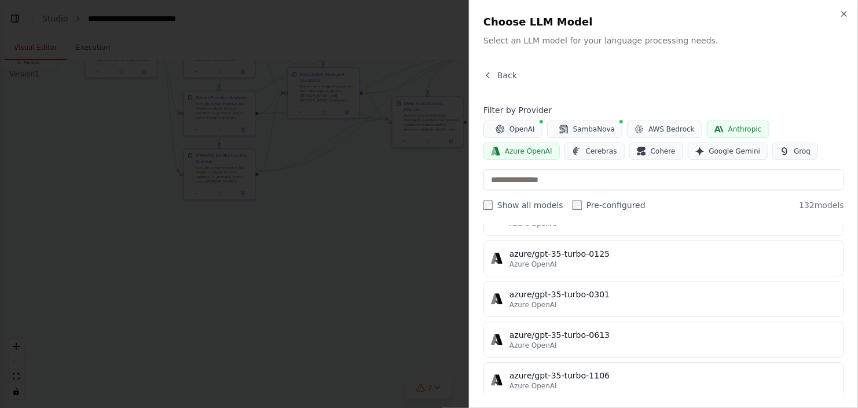
scroll to position [1726, 0]
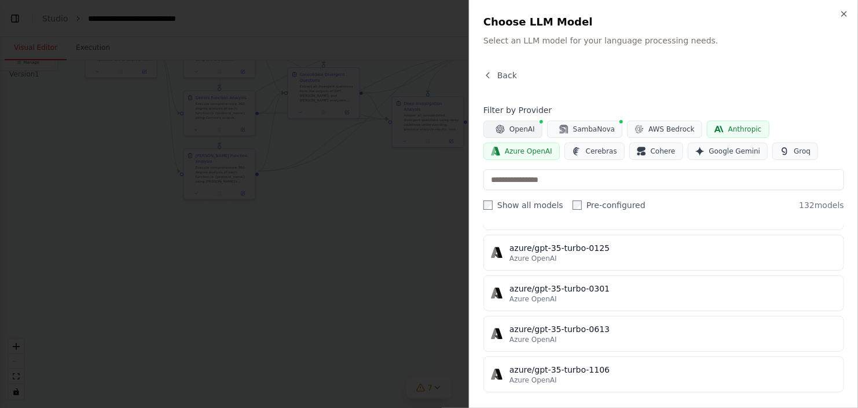
click at [508, 134] on button "OpenAI" at bounding box center [512, 128] width 59 height 17
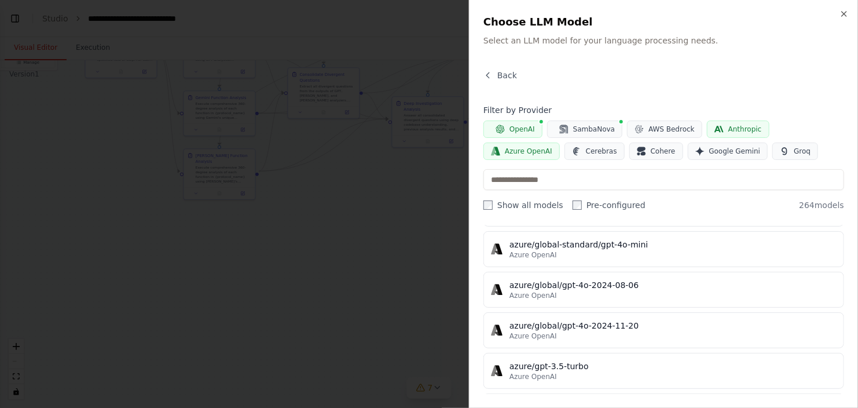
click at [552, 146] on span "Azure OpenAI" at bounding box center [528, 150] width 47 height 9
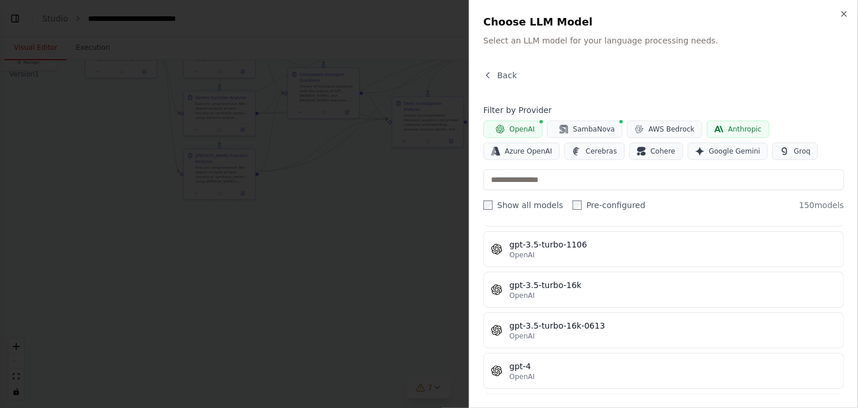
click at [733, 128] on span "Anthropic" at bounding box center [745, 128] width 34 height 9
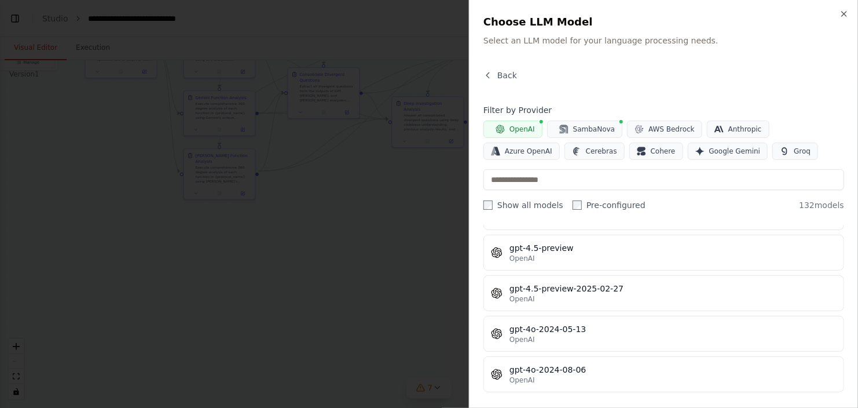
click at [520, 133] on span "OpenAI" at bounding box center [521, 128] width 25 height 9
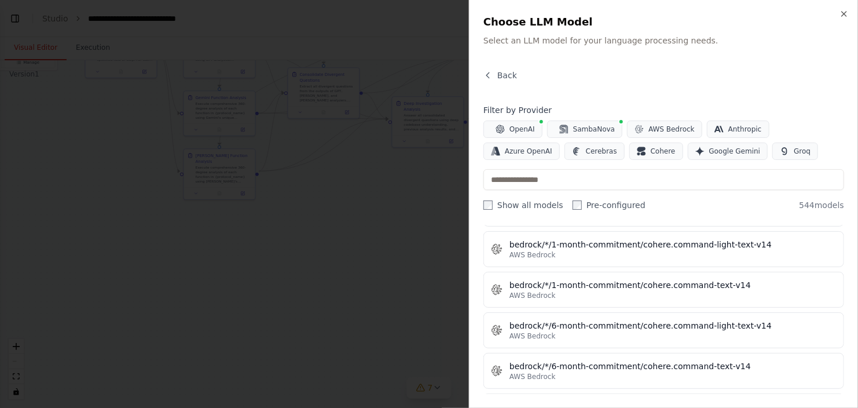
click at [441, 41] on div at bounding box center [429, 204] width 858 height 408
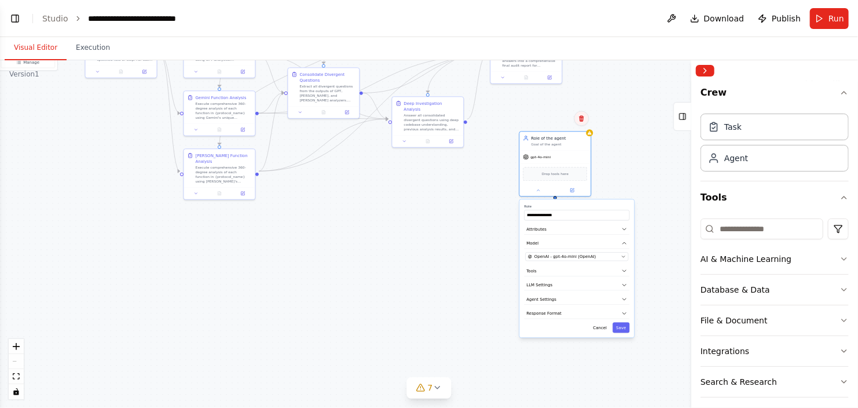
click at [586, 121] on button at bounding box center [581, 118] width 15 height 15
click at [559, 119] on button "Confirm" at bounding box center [548, 118] width 41 height 14
click at [586, 123] on div "Confirm" at bounding box center [581, 118] width 15 height 15
click at [583, 121] on button at bounding box center [581, 117] width 15 height 15
click at [555, 119] on button "Confirm" at bounding box center [548, 118] width 41 height 14
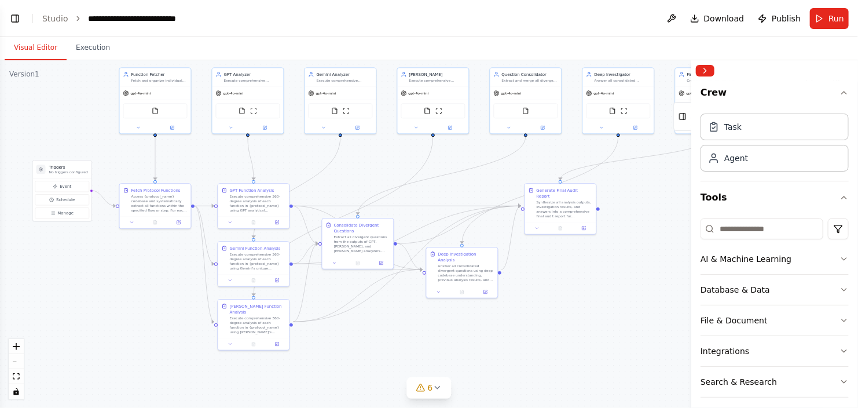
drag, startPoint x: 406, startPoint y: 222, endPoint x: 441, endPoint y: 373, distance: 154.9
click at [441, 373] on div ".deletable-edge-delete-btn { width: 20px; height: 20px; border: 0px solid #ffff…" at bounding box center [429, 233] width 858 height 347
